Goal: Find specific page/section: Find specific page/section

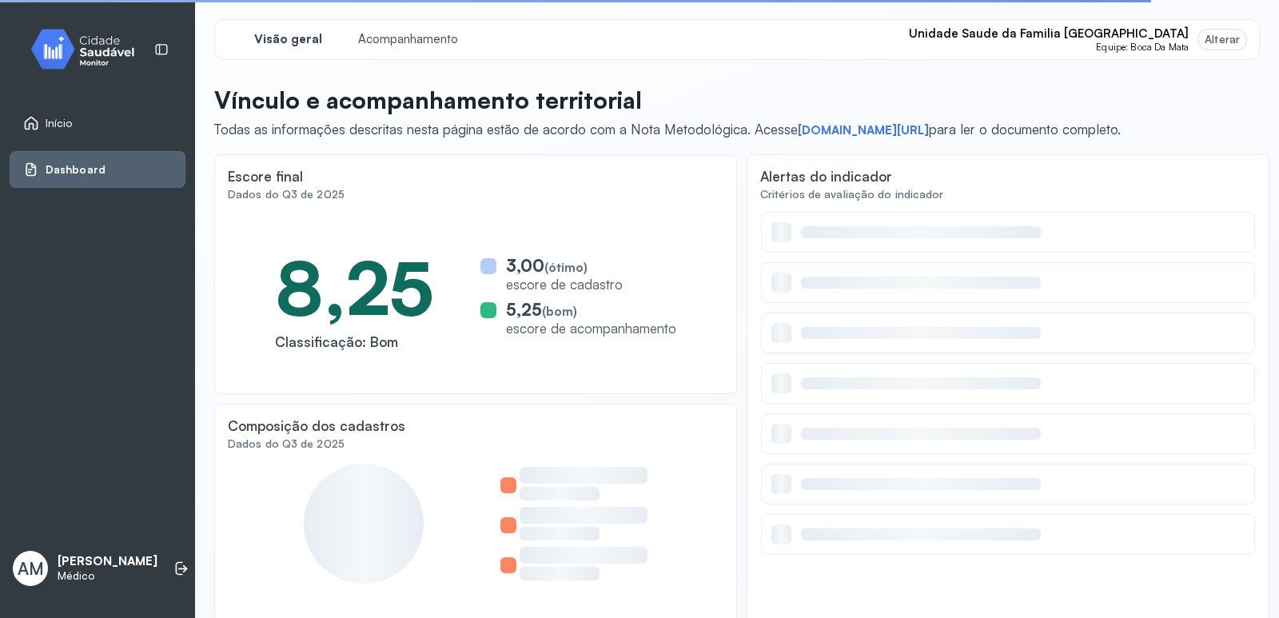
click at [1164, 38] on span "Unidade Saude da Familia [GEOGRAPHIC_DATA]" at bounding box center [1049, 33] width 280 height 15
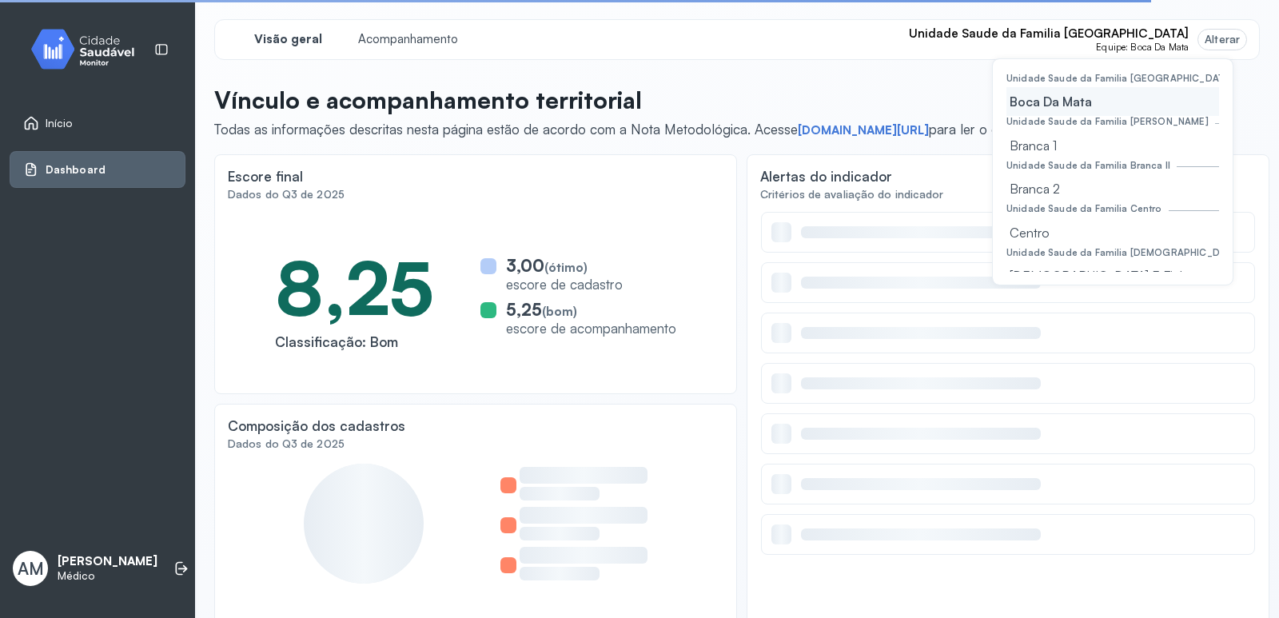
scroll to position [80, 0]
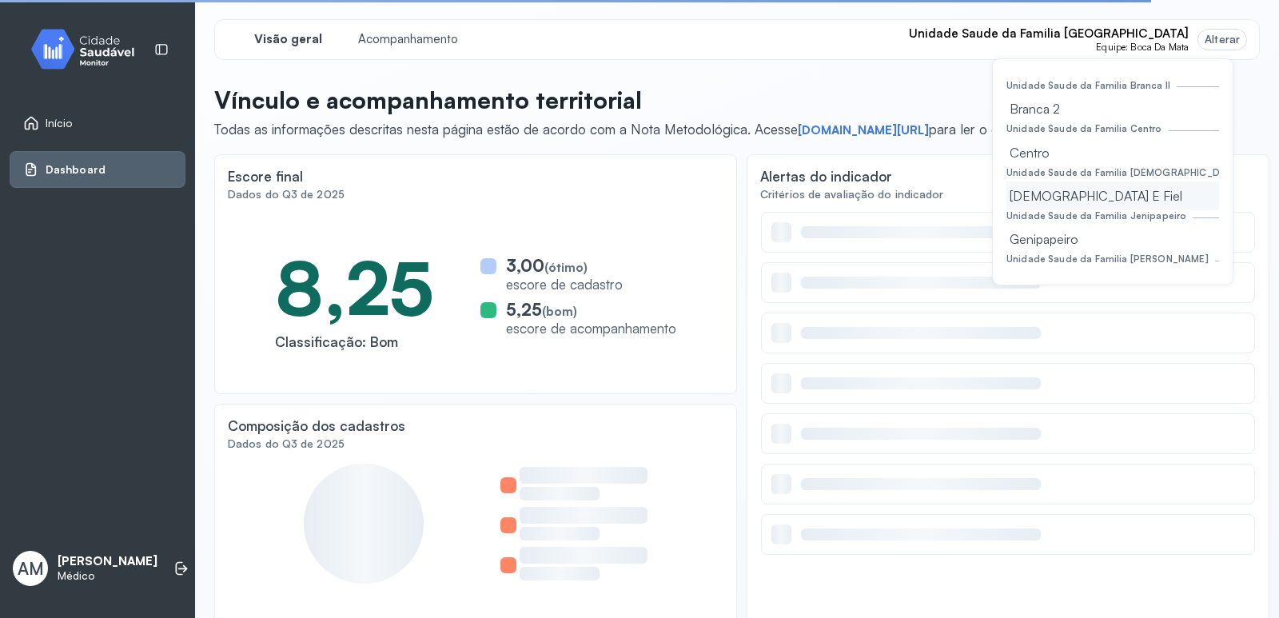
click at [1041, 197] on div "[DEMOGRAPHIC_DATA] E Fiel" at bounding box center [1113, 196] width 213 height 29
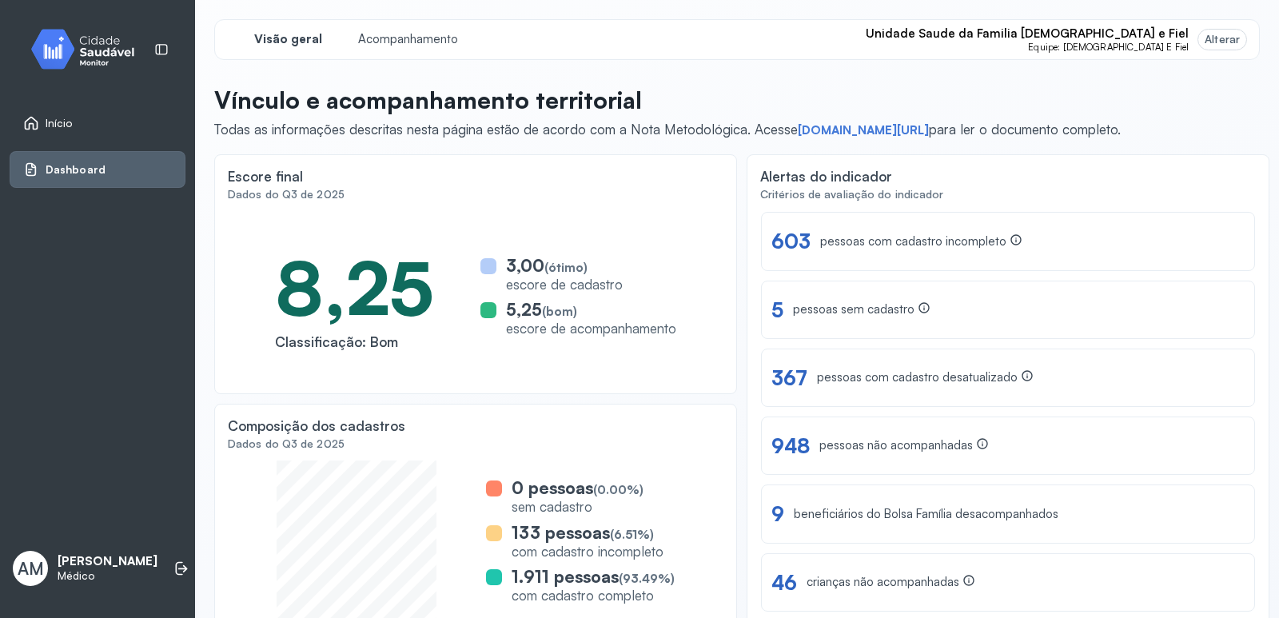
click at [56, 124] on span "Início" at bounding box center [59, 124] width 27 height 14
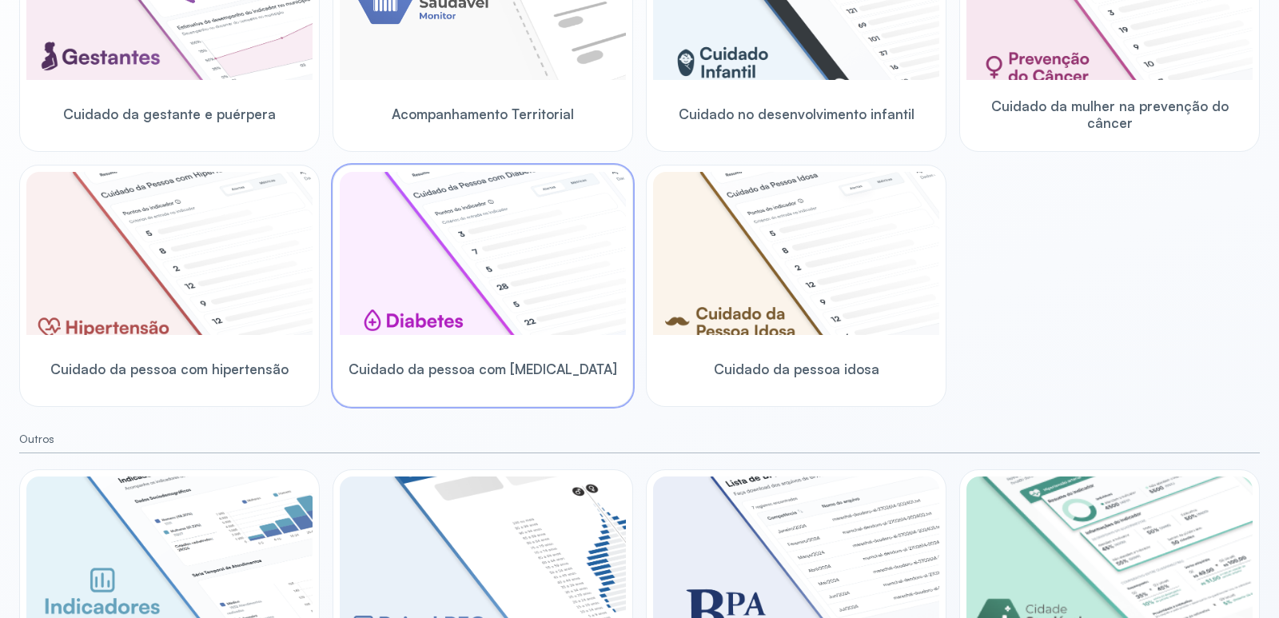
click at [413, 290] on img at bounding box center [483, 253] width 286 height 163
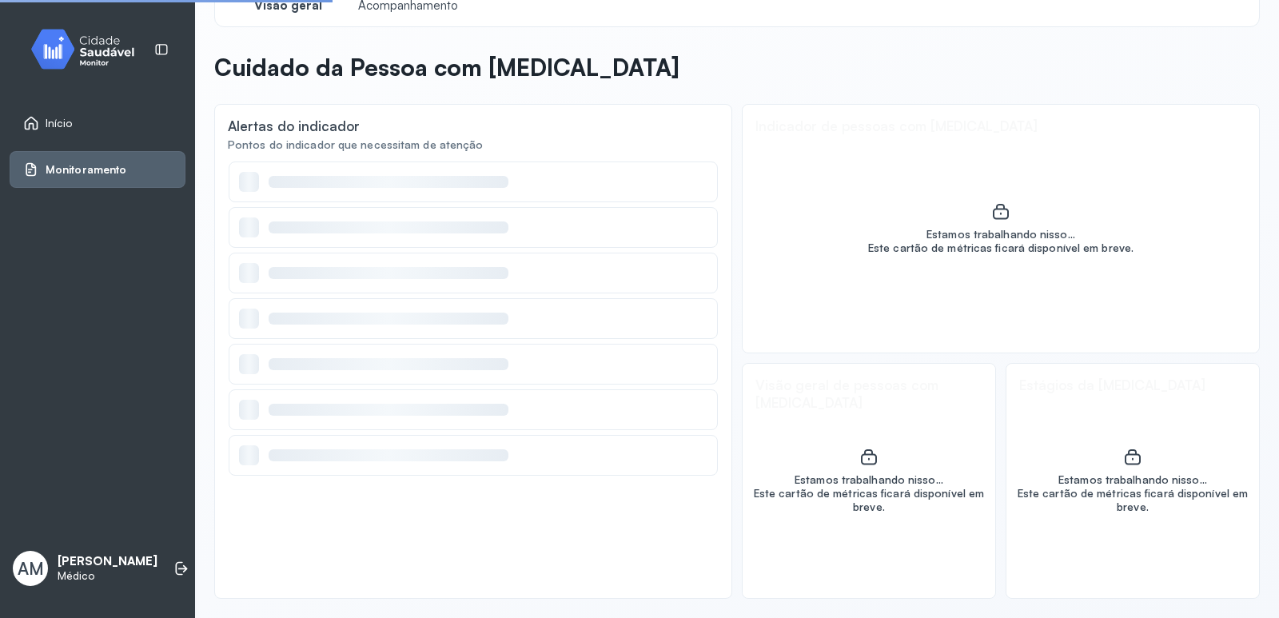
scroll to position [35, 0]
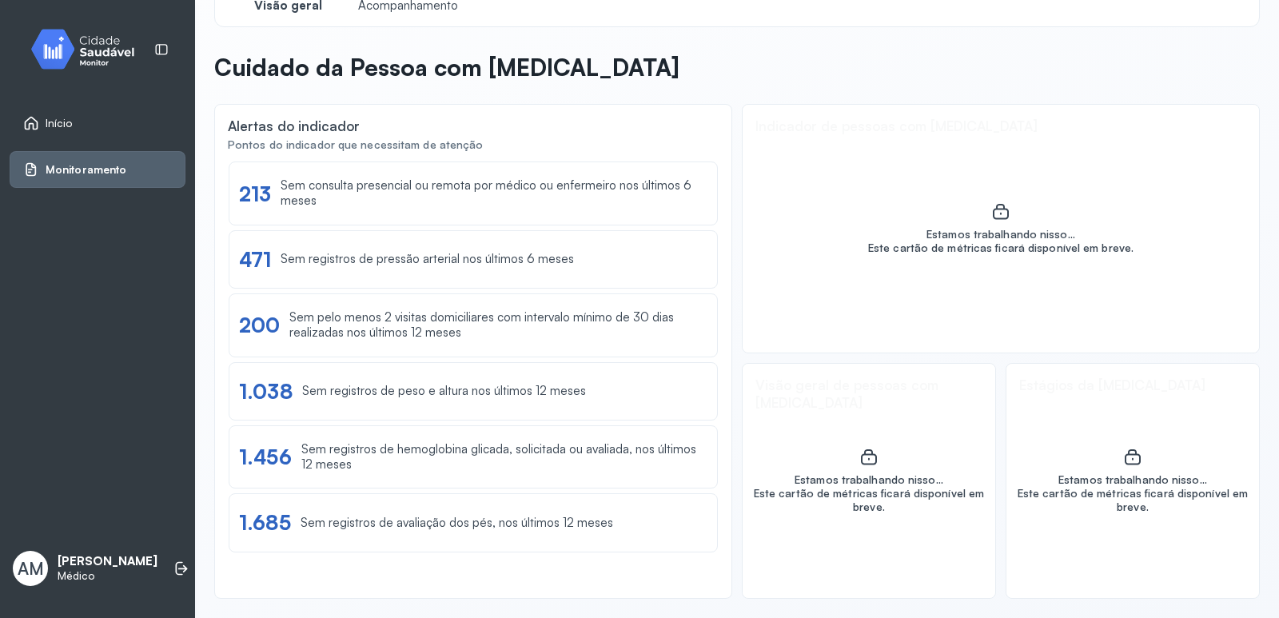
click at [80, 123] on link "Início" at bounding box center [97, 123] width 149 height 16
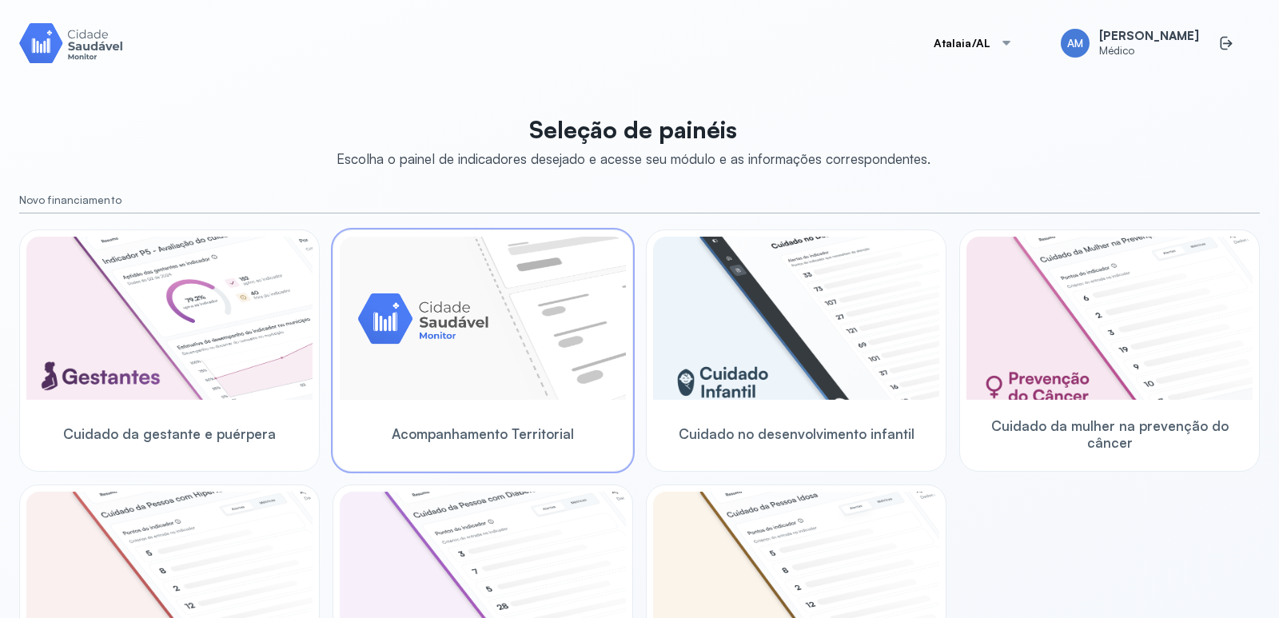
click at [551, 291] on img at bounding box center [483, 318] width 286 height 163
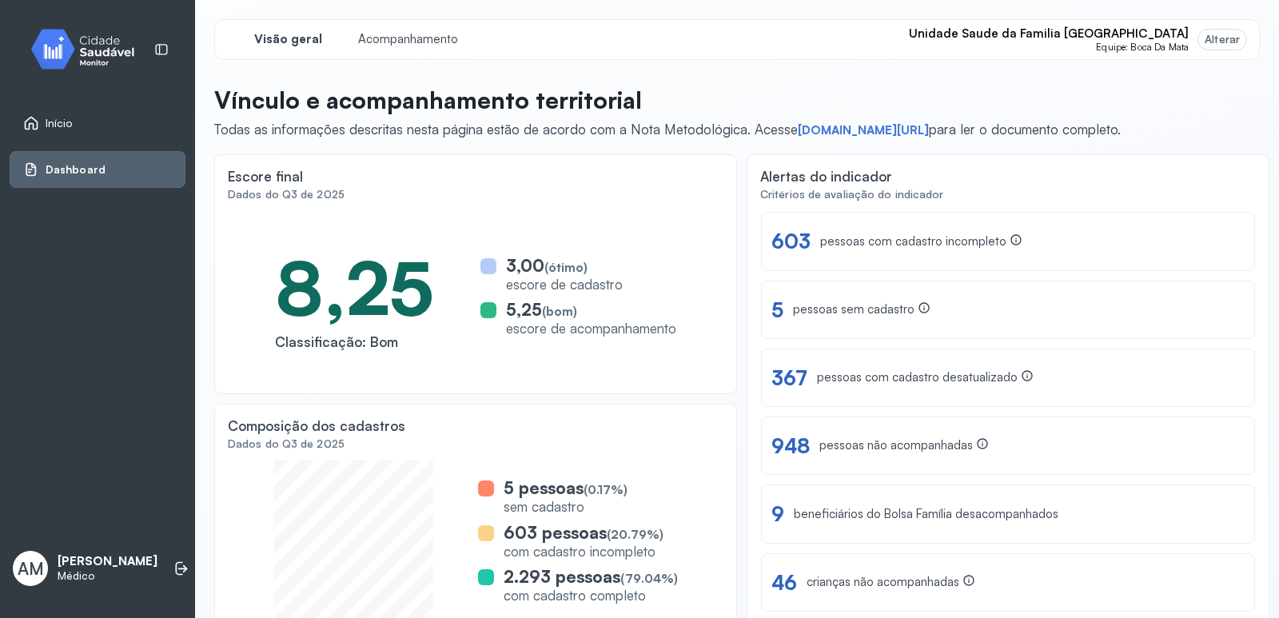
click at [1140, 43] on span "Equipe: Boca Da Mata" at bounding box center [1142, 47] width 93 height 11
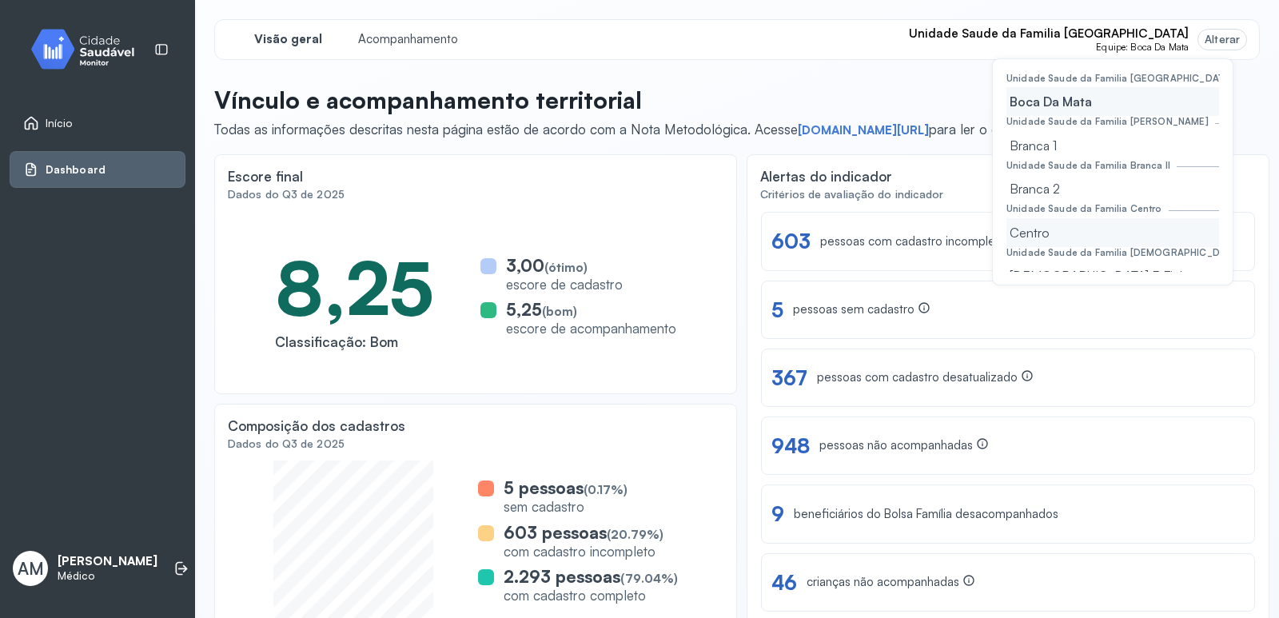
click at [1047, 231] on div "Centro" at bounding box center [1113, 232] width 213 height 29
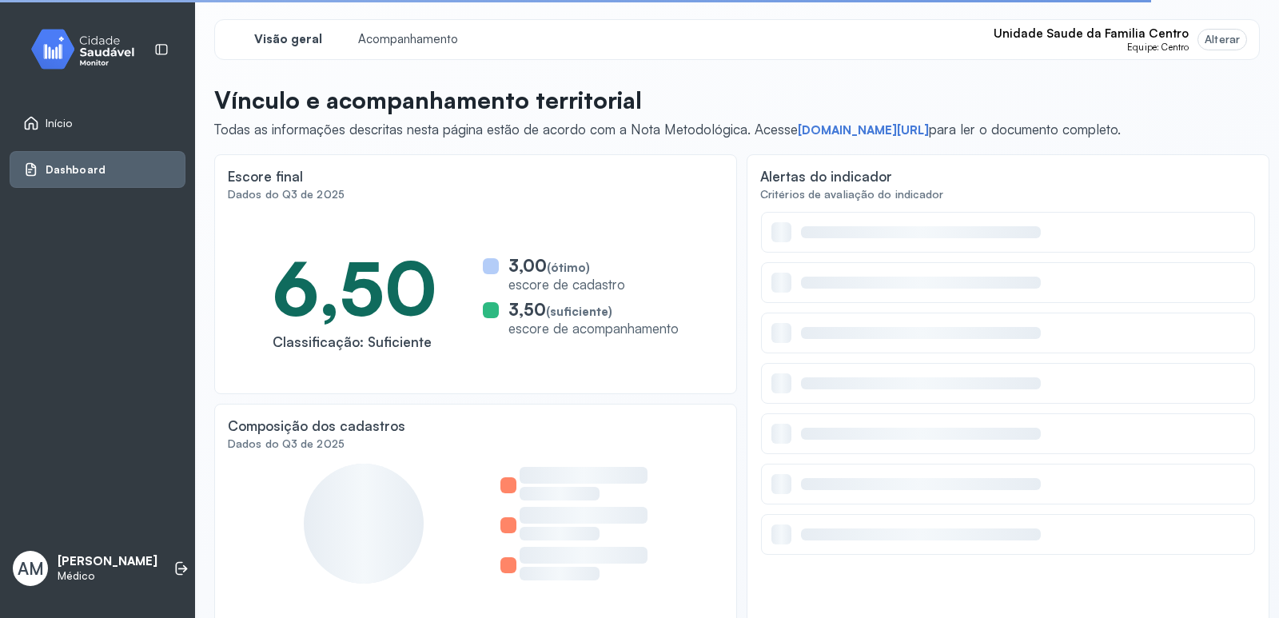
click at [1119, 39] on span "Unidade Saude da Familia Centro" at bounding box center [1091, 33] width 195 height 15
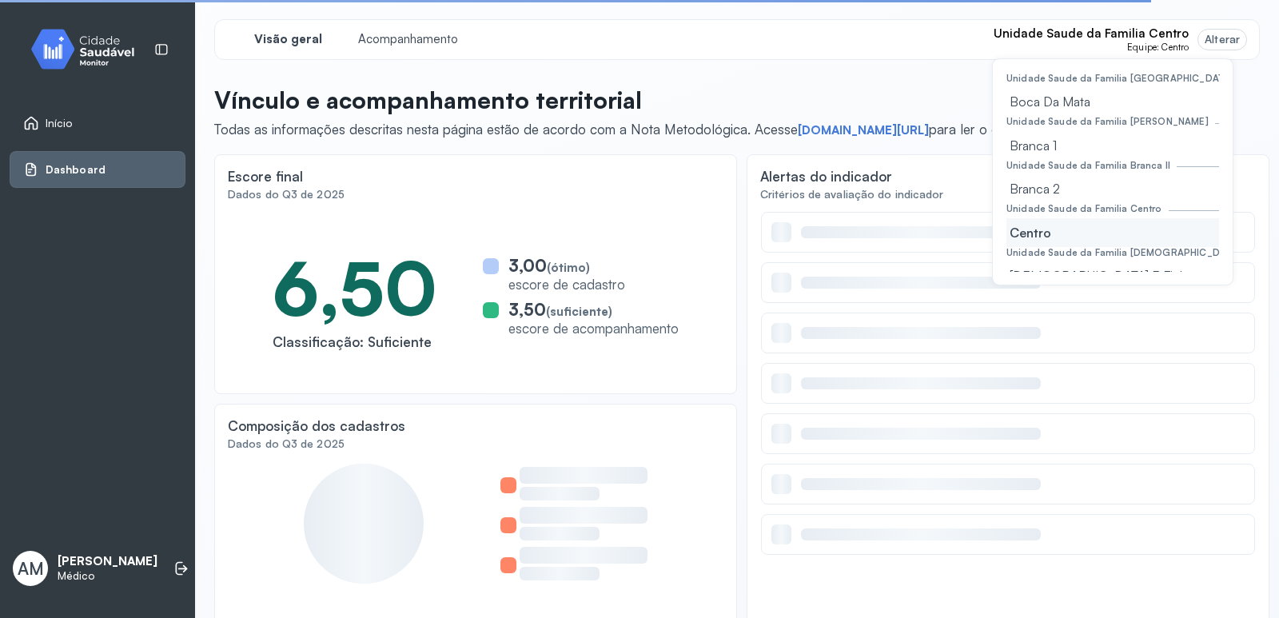
click at [1077, 249] on div "Unidade Saude da Familia [DEMOGRAPHIC_DATA] e Fiel" at bounding box center [1137, 252] width 261 height 11
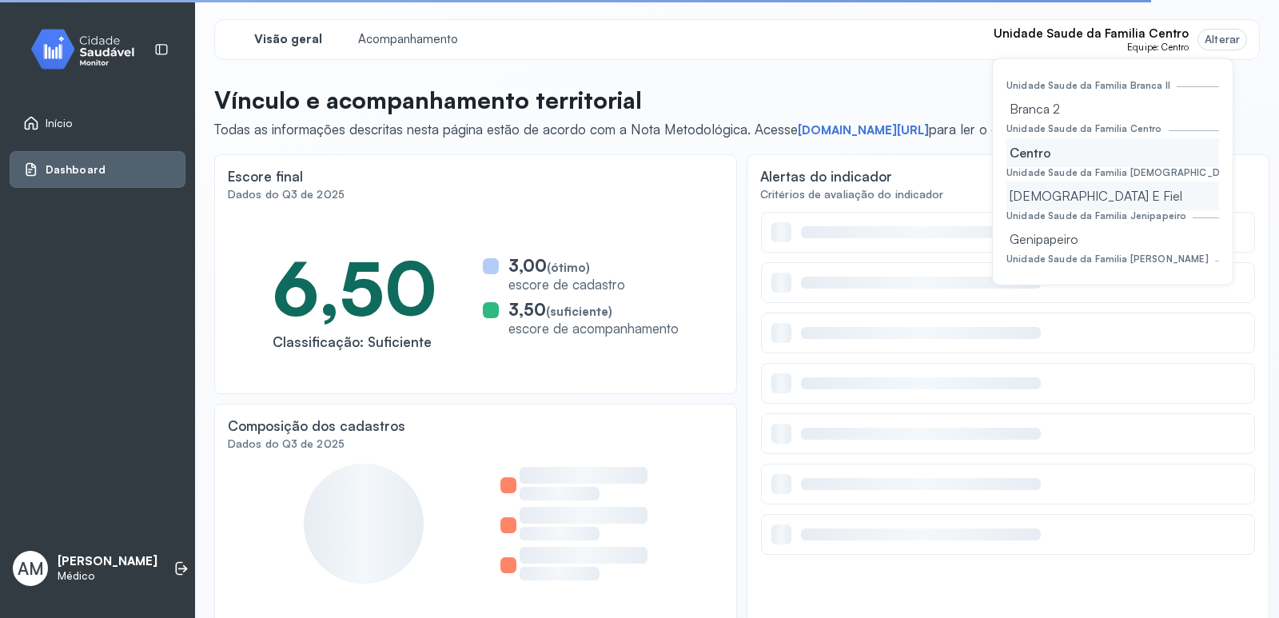
click at [1043, 208] on div "[DEMOGRAPHIC_DATA] E Fiel" at bounding box center [1113, 196] width 213 height 29
